Goal: Information Seeking & Learning: Learn about a topic

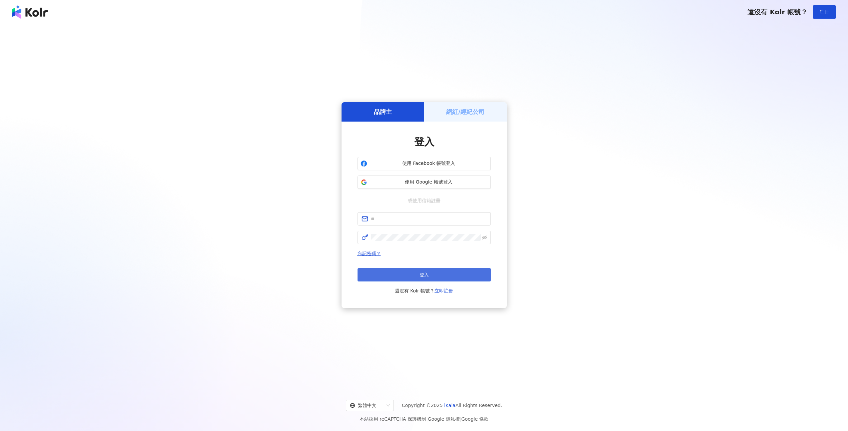
click at [445, 268] on button "登入" at bounding box center [424, 274] width 133 height 13
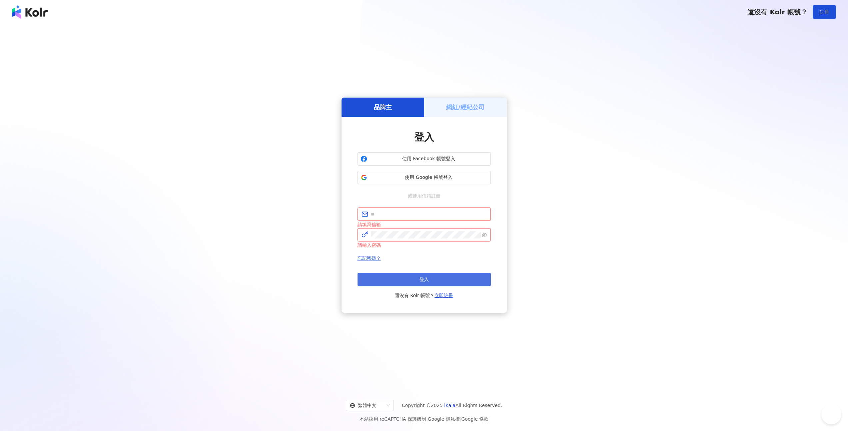
click at [442, 273] on button "登入" at bounding box center [424, 279] width 133 height 13
click at [401, 211] on input "text" at bounding box center [429, 214] width 116 height 7
type input "**********"
click at [397, 284] on button "登入" at bounding box center [424, 279] width 133 height 13
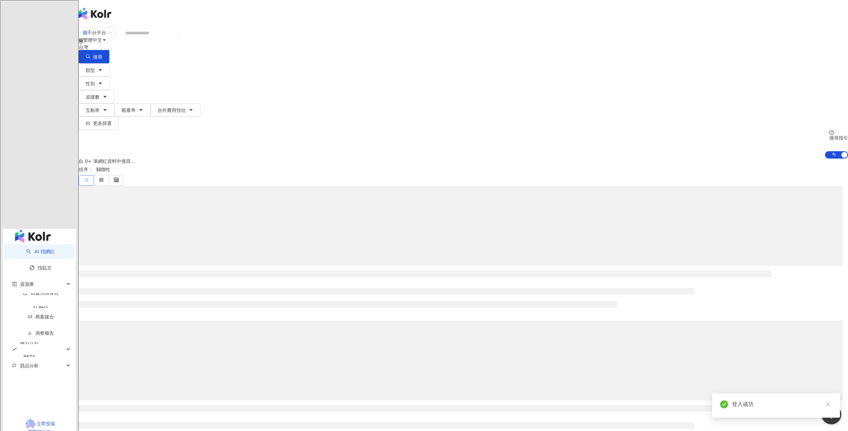
click at [176, 39] on input "search" at bounding box center [149, 33] width 54 height 13
type input "**********"
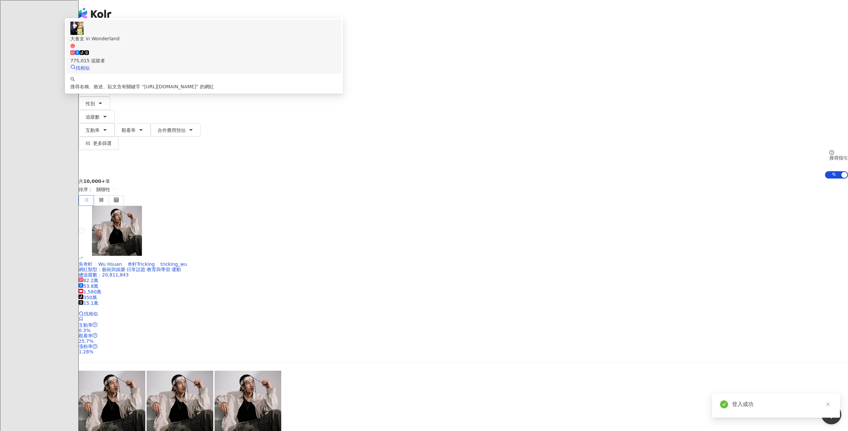
click at [338, 66] on div "大食女 in Wonderland tiktok-icon 775,015 追蹤者 找相似" at bounding box center [203, 47] width 267 height 50
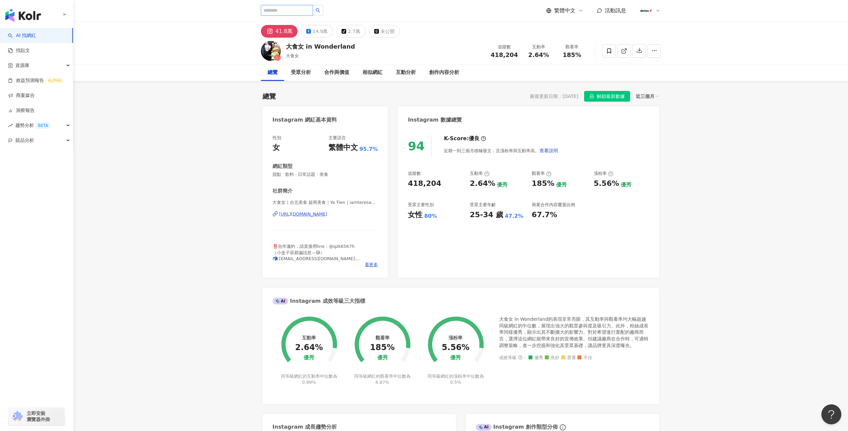
click at [291, 9] on input "search" at bounding box center [287, 10] width 52 height 11
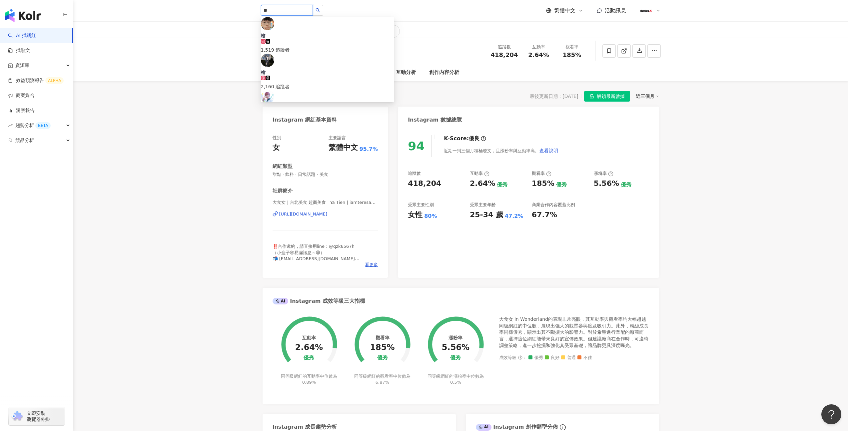
type input "**"
click at [304, 113] on div "榆兒の美食日記" at bounding box center [327, 116] width 133 height 7
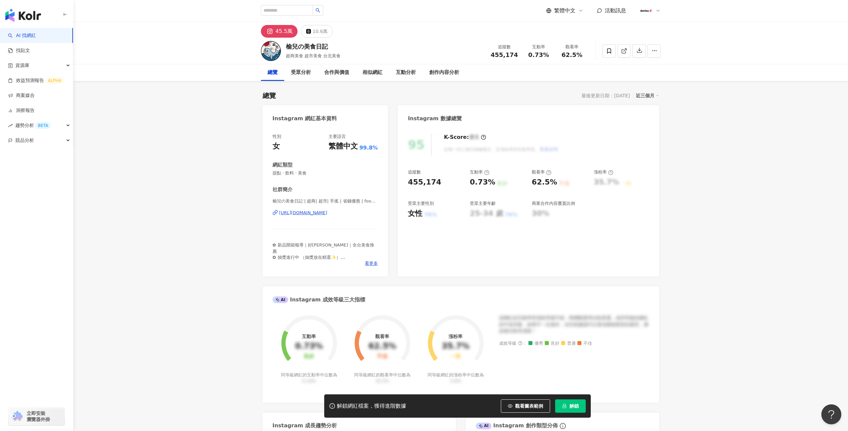
click at [308, 48] on div "榆兒の美食日記" at bounding box center [313, 46] width 55 height 8
drag, startPoint x: 304, startPoint y: 48, endPoint x: 300, endPoint y: 48, distance: 4.3
click at [304, 47] on div "榆兒の美食日記" at bounding box center [313, 46] width 55 height 8
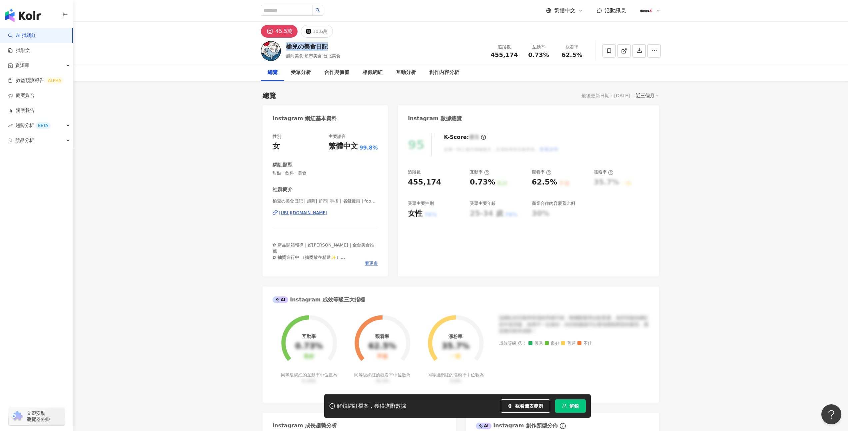
drag, startPoint x: 287, startPoint y: 47, endPoint x: 325, endPoint y: 46, distance: 38.0
click at [325, 46] on div "榆兒の美食日記" at bounding box center [313, 46] width 55 height 8
copy div "榆兒の美食日記"
click at [623, 51] on icon at bounding box center [624, 51] width 6 height 6
